Goal: Find specific page/section: Find specific page/section

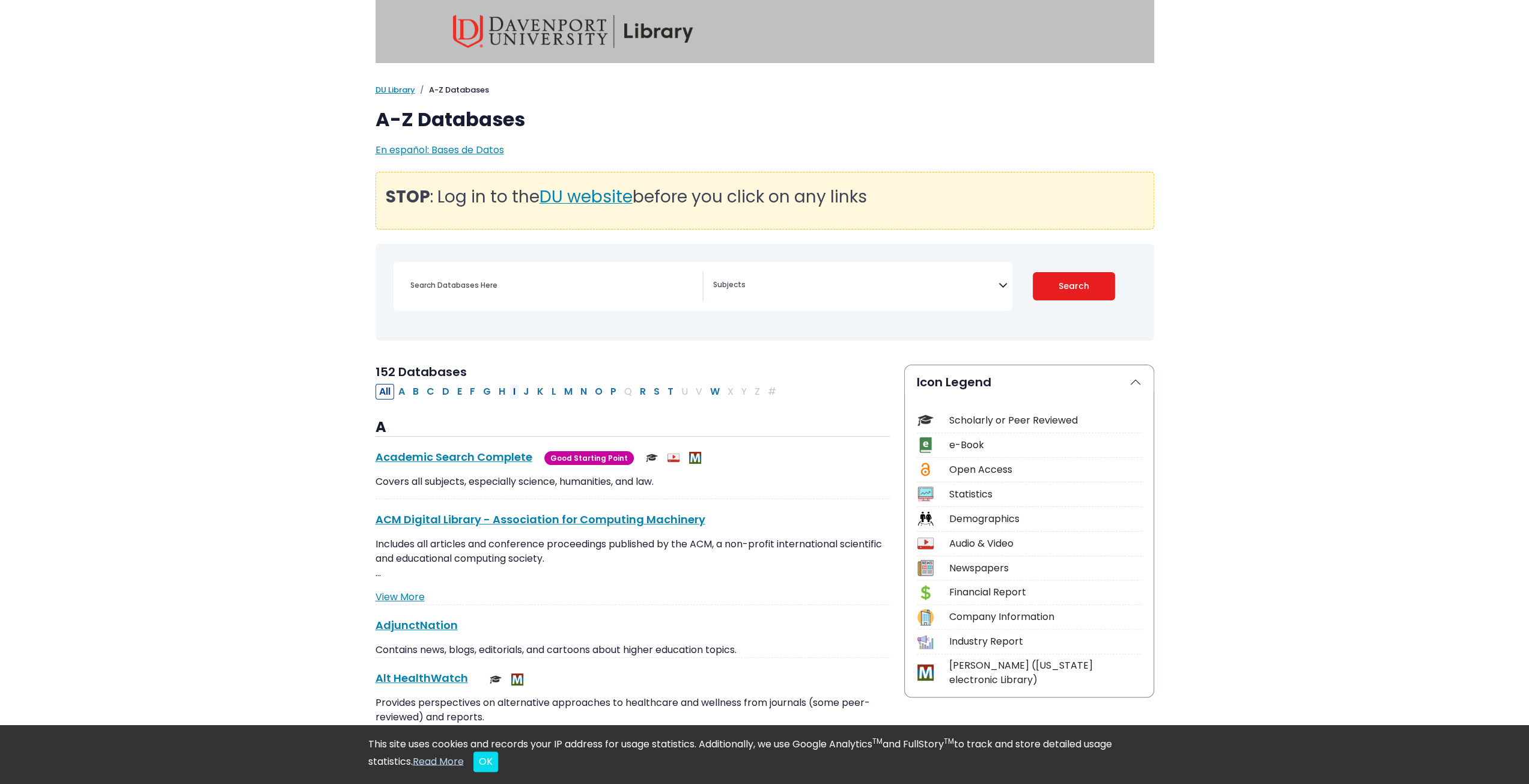
click at [512, 395] on button "I" at bounding box center [514, 392] width 10 height 15
select select "Database Subject Filter"
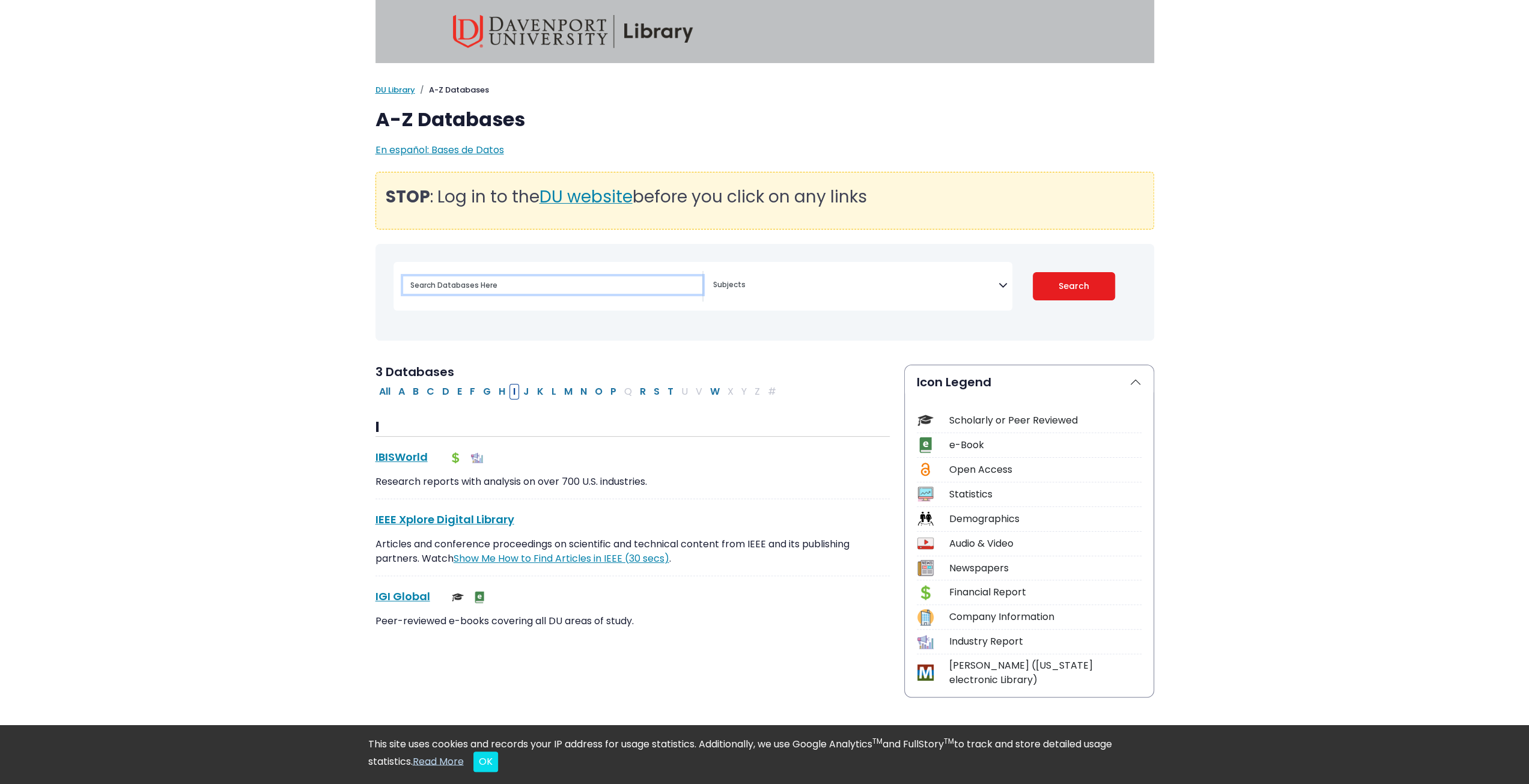
click at [498, 280] on input "Search database by title or keyword" at bounding box center [553, 285] width 299 height 17
type input "inside higher ed"
click at [1033, 272] on button "Search" at bounding box center [1074, 286] width 83 height 28
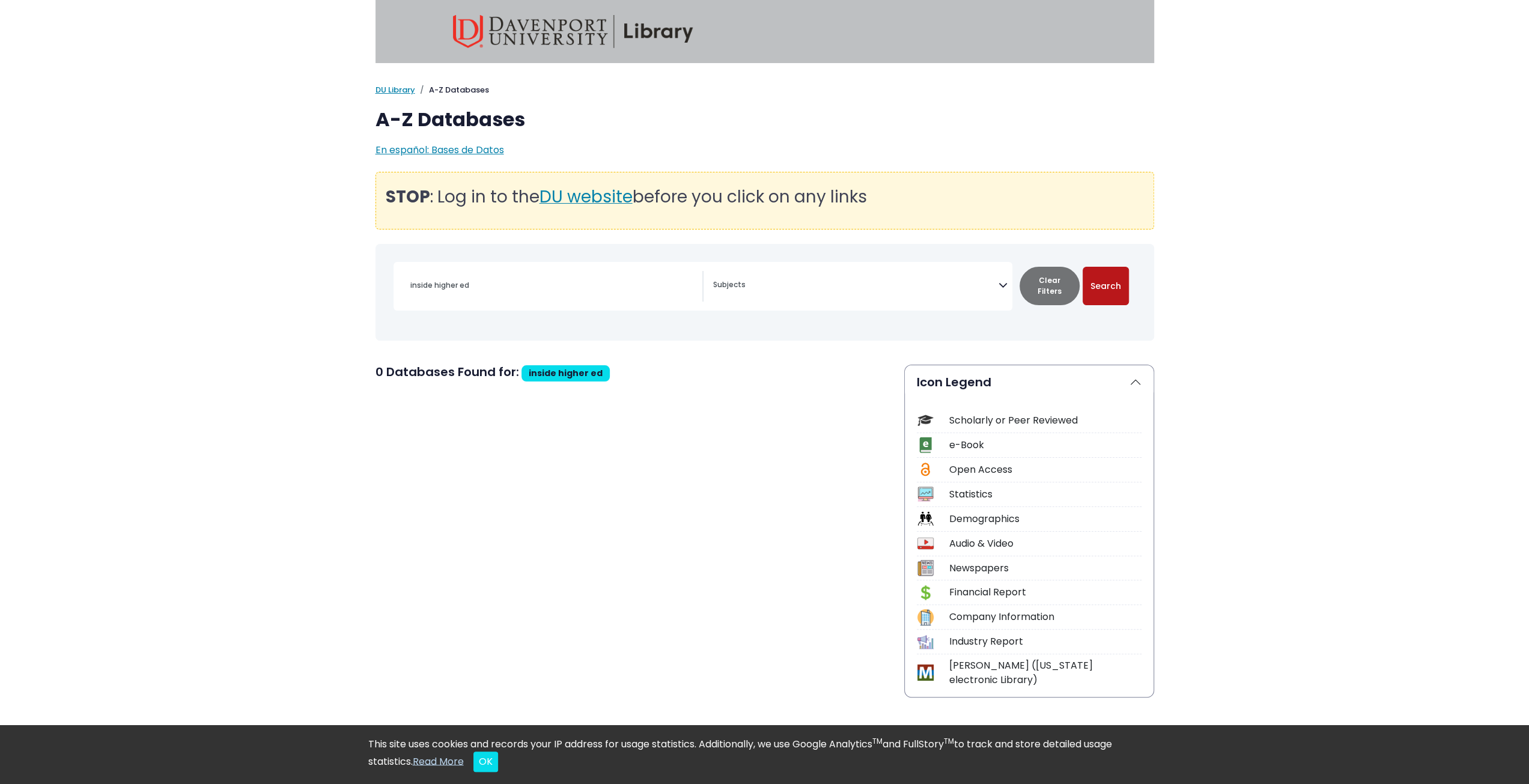
click at [1102, 299] on button "Search" at bounding box center [1106, 286] width 46 height 38
select select "Database Subject Filter"
click at [610, 197] on span "DU website" at bounding box center [586, 196] width 93 height 24
